Goal: Task Accomplishment & Management: Use online tool/utility

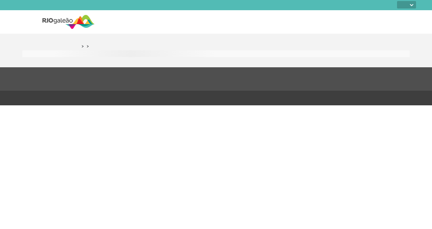
select select
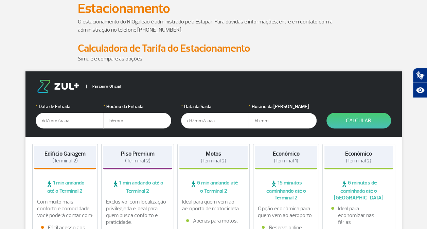
scroll to position [68, 0]
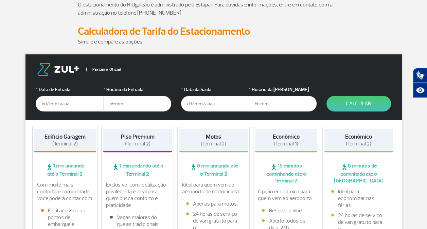
click at [52, 105] on input "text" at bounding box center [70, 104] width 68 height 16
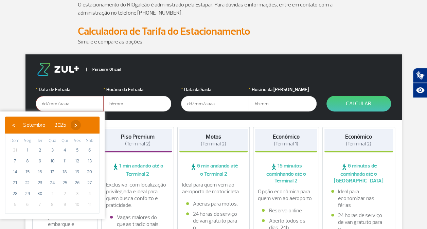
click at [81, 124] on span "›" at bounding box center [76, 125] width 10 height 10
click at [78, 152] on span "3" at bounding box center [77, 150] width 11 height 11
type input "[DATE]"
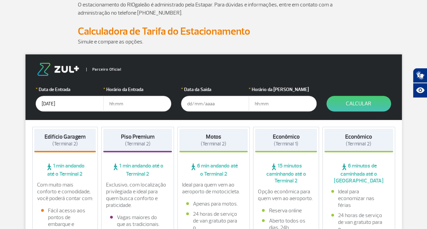
click at [121, 106] on input "text" at bounding box center [137, 104] width 68 height 16
type input "06:00"
click at [209, 105] on input "text" at bounding box center [215, 104] width 68 height 16
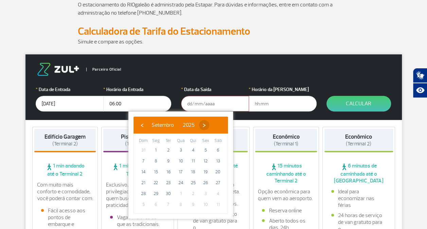
click at [209, 126] on span "›" at bounding box center [204, 125] width 10 height 10
click at [156, 162] on span "6" at bounding box center [156, 161] width 11 height 11
type input "[DATE]"
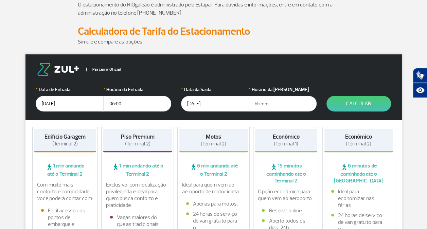
click at [267, 102] on input "text" at bounding box center [283, 104] width 68 height 16
type input "10:00"
click at [353, 100] on button "Calcular" at bounding box center [359, 104] width 65 height 16
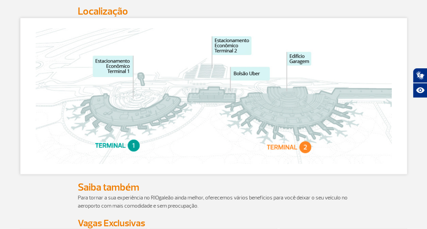
scroll to position [340, 0]
